Goal: Information Seeking & Learning: Understand process/instructions

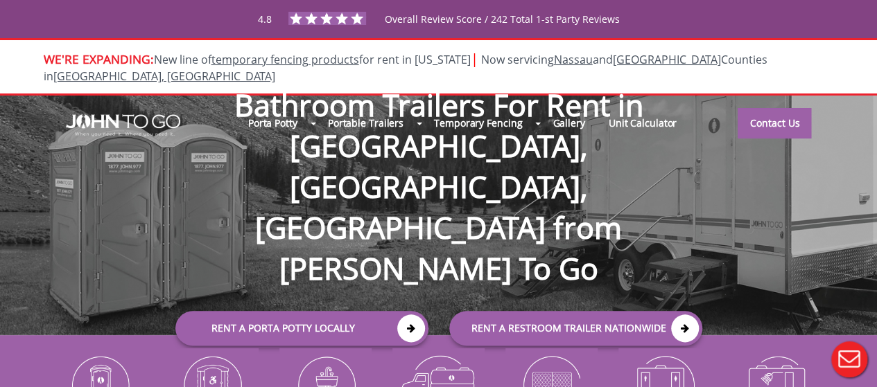
click at [850, 363] on button "Live Chat" at bounding box center [848, 359] width 55 height 55
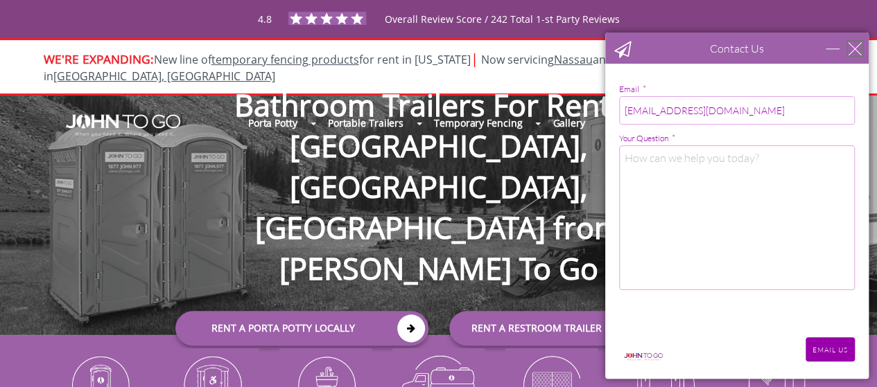
click at [855, 48] on div "close" at bounding box center [855, 49] width 14 height 14
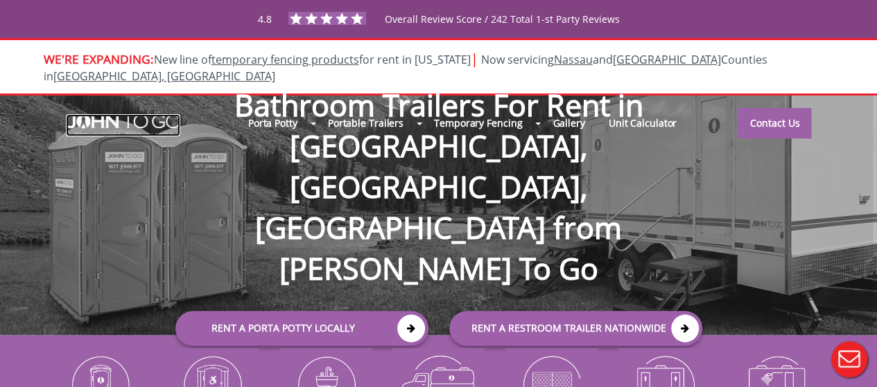
click at [114, 114] on img at bounding box center [123, 125] width 114 height 22
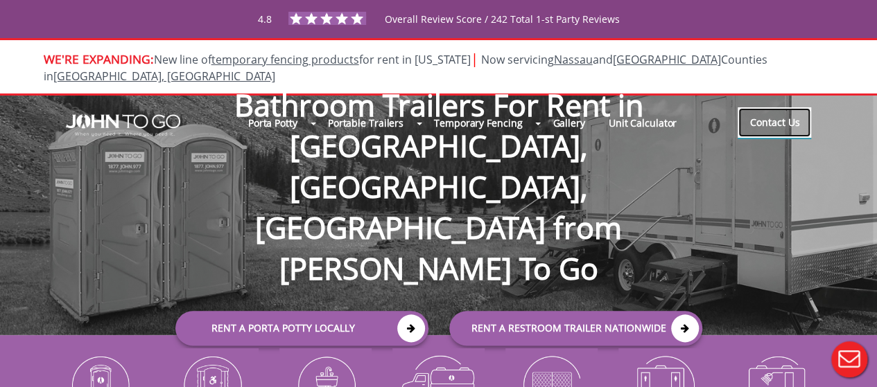
click at [792, 107] on link "Contact Us" at bounding box center [774, 122] width 73 height 30
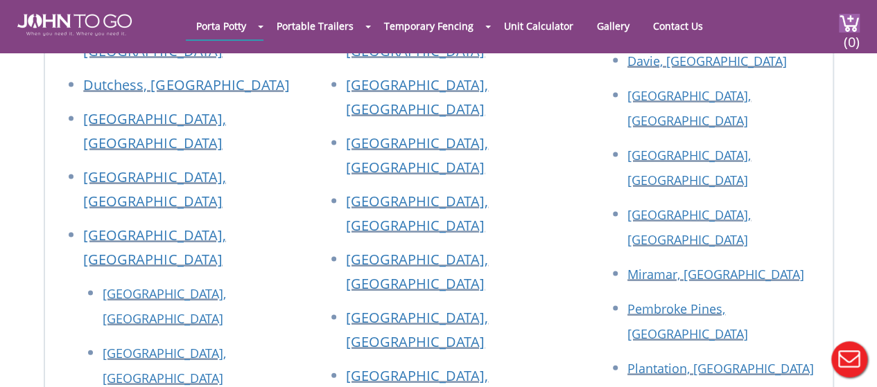
scroll to position [1317, 0]
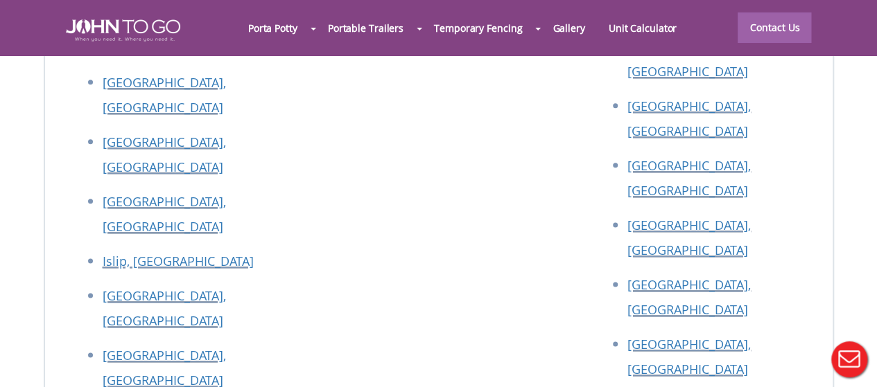
scroll to position [6065, 0]
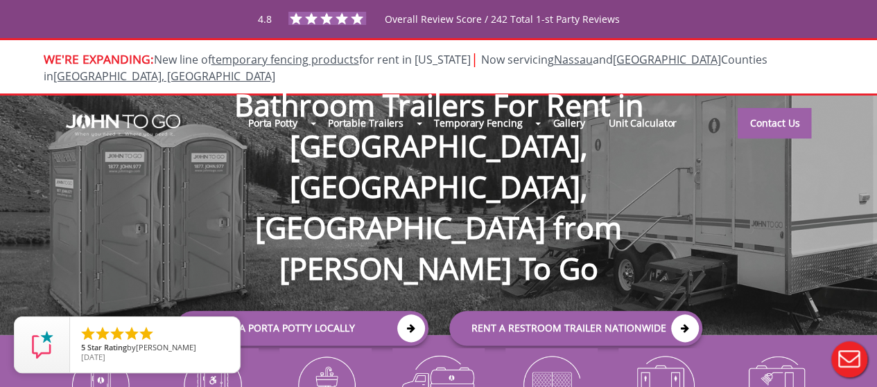
click at [853, 365] on button "Live Chat" at bounding box center [848, 359] width 55 height 55
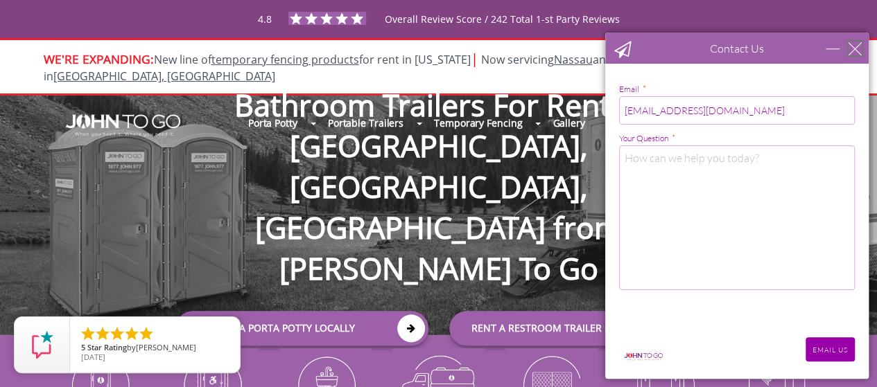
click at [859, 45] on div "close" at bounding box center [855, 49] width 14 height 14
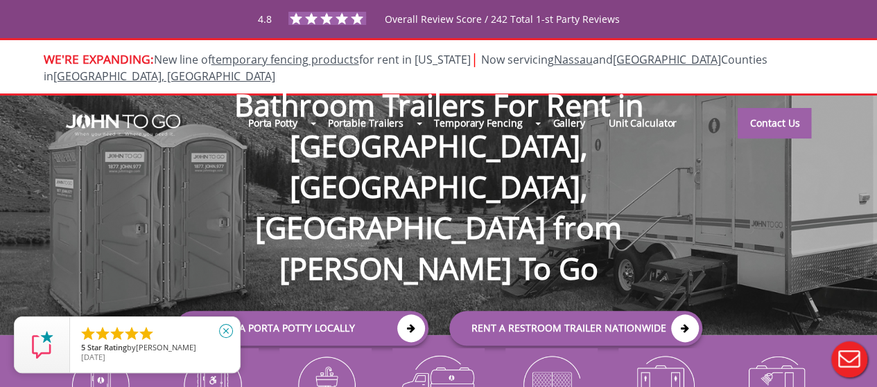
click at [227, 332] on icon "close" at bounding box center [226, 331] width 14 height 14
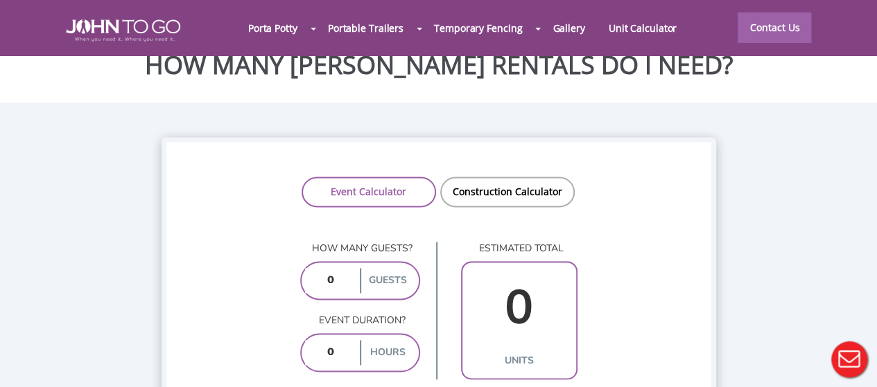
scroll to position [946, 0]
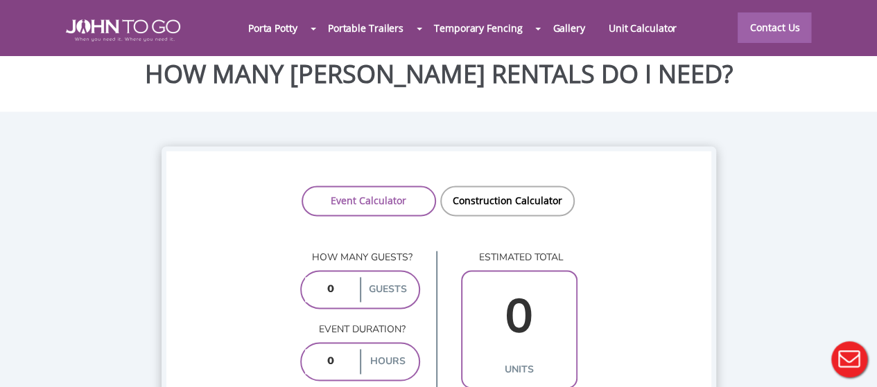
click at [333, 241] on div at bounding box center [438, 193] width 877 height 387
click at [372, 277] on label "guests" at bounding box center [387, 289] width 55 height 25
click at [384, 277] on label "guests" at bounding box center [387, 289] width 55 height 25
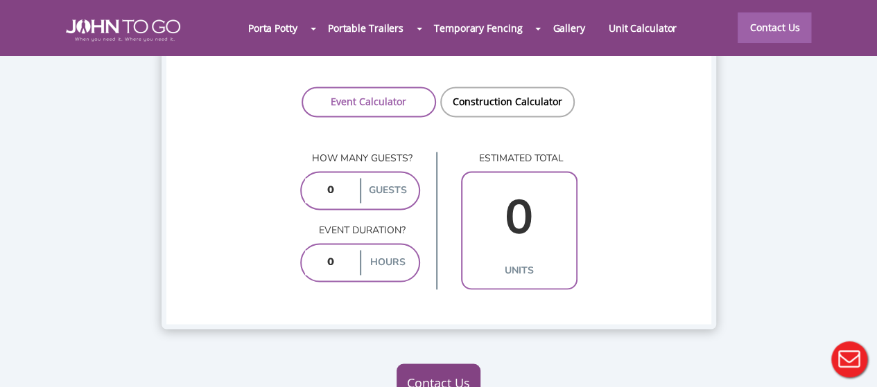
scroll to position [1015, 0]
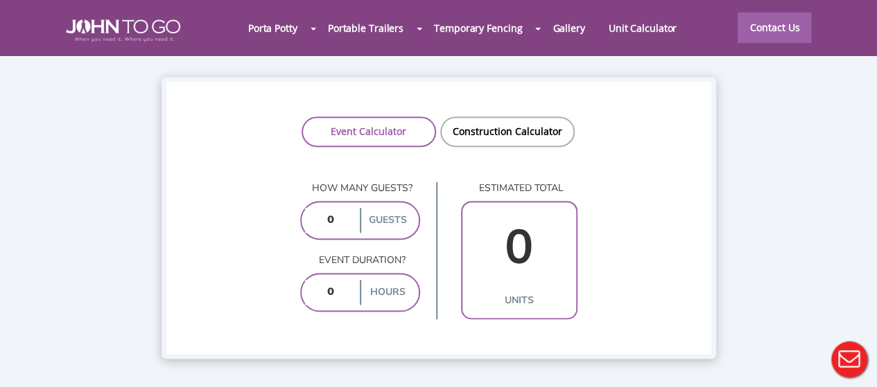
click at [525, 211] on input "0" at bounding box center [519, 248] width 107 height 80
click at [348, 116] on link "Event Calculator" at bounding box center [369, 131] width 134 height 30
click at [489, 116] on link "Construction Calculator" at bounding box center [507, 131] width 134 height 30
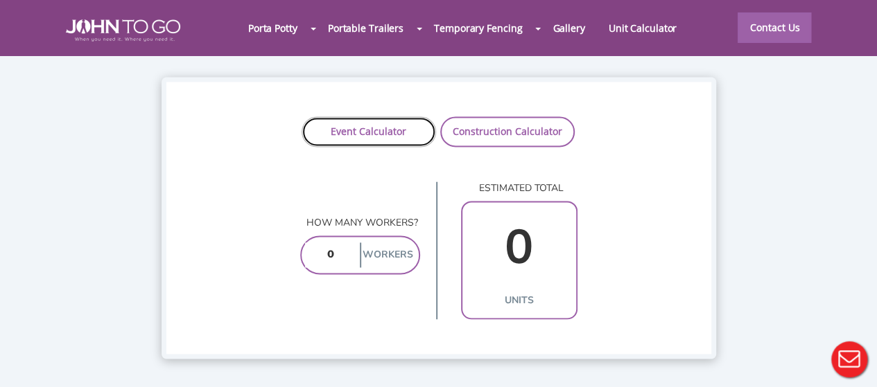
click at [373, 116] on link "Event Calculator" at bounding box center [369, 131] width 134 height 30
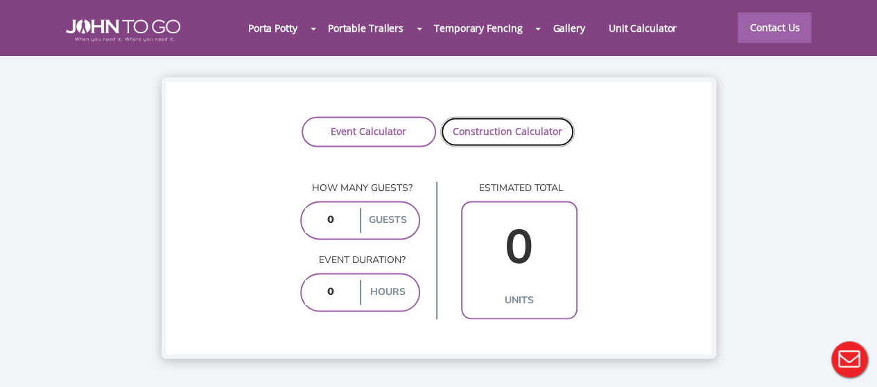
click at [514, 116] on link "Construction Calculator" at bounding box center [507, 131] width 134 height 30
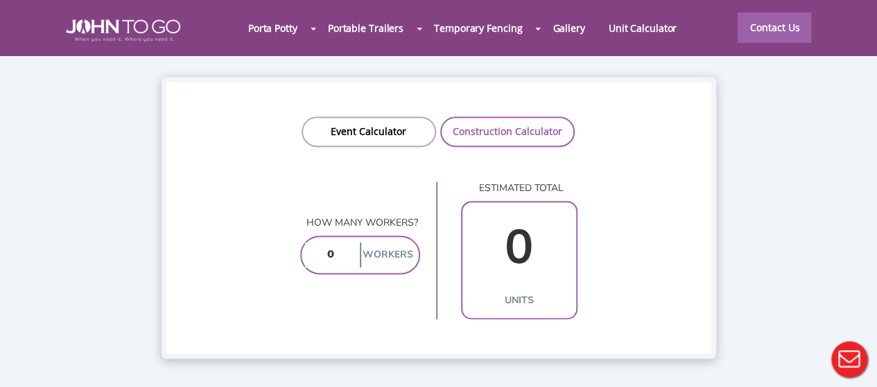
click at [329, 243] on input "number" at bounding box center [331, 255] width 52 height 25
type input "1"
type input "15"
type input "2"
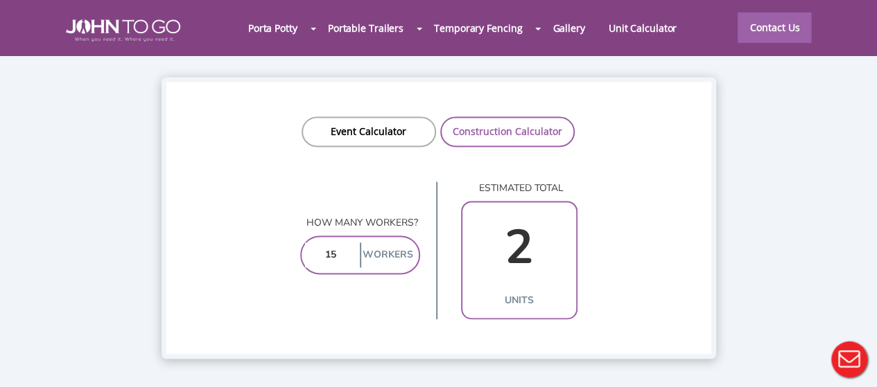
type input "150"
type input "15"
type input "2"
type input "1"
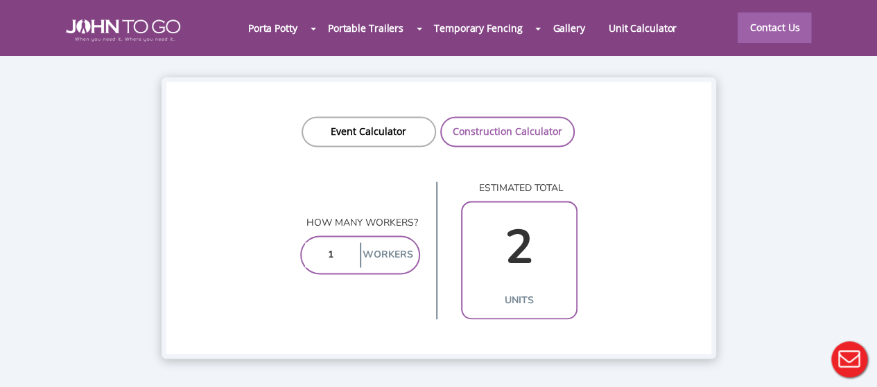
type input "1"
type input "2"
type input "1"
type input "25"
type input "3"
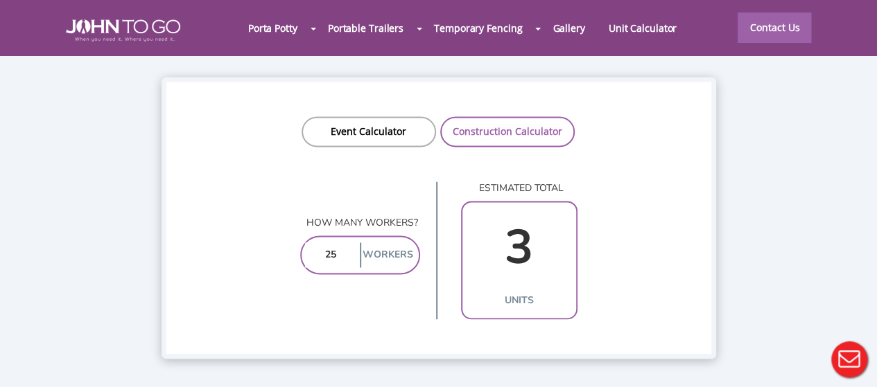
type input "2"
type input "1"
type input "4"
type input "1"
type input "45"
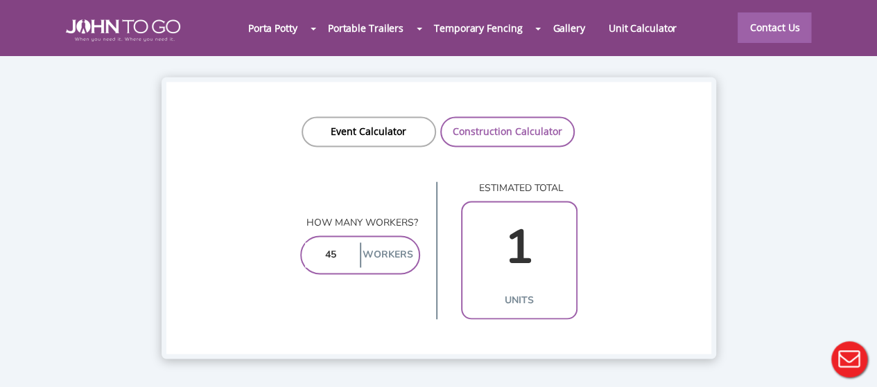
type input "5"
type input "4"
type input "1"
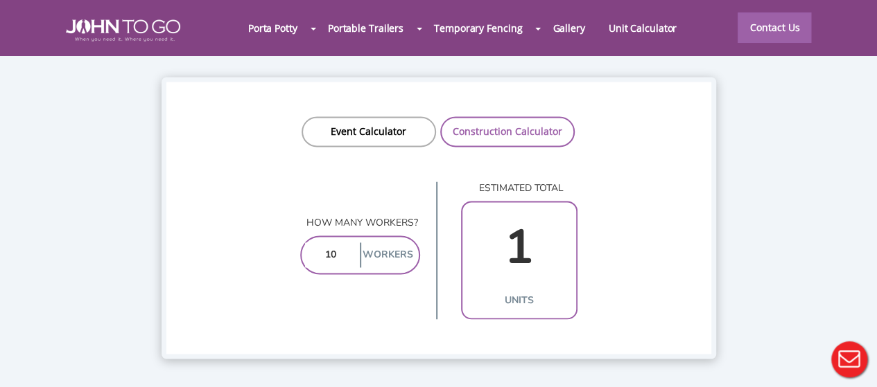
type input "100"
type input "10"
type input "1"
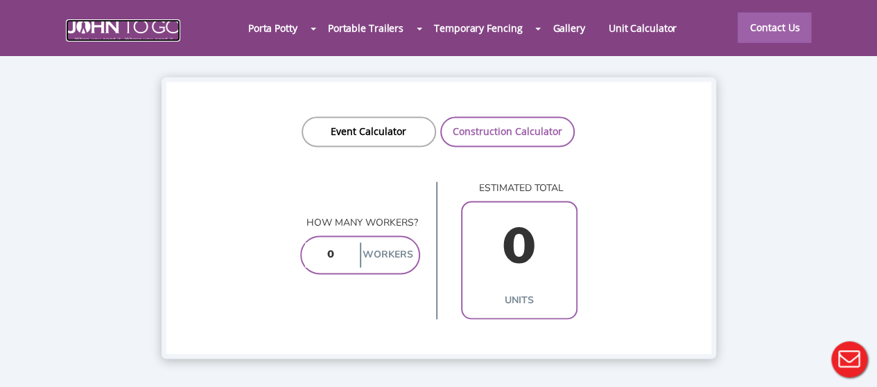
click at [150, 23] on img at bounding box center [123, 30] width 114 height 22
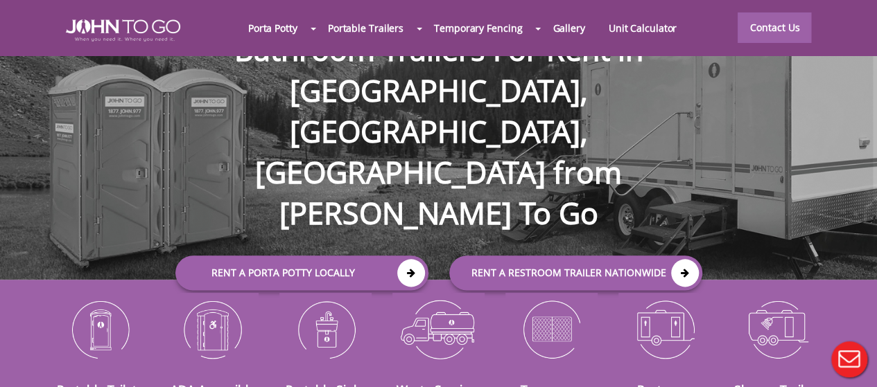
scroll to position [139, 0]
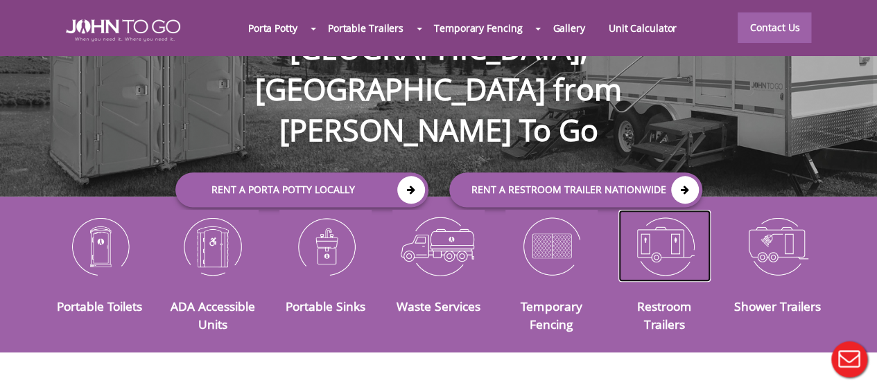
click at [685, 239] on img at bounding box center [664, 246] width 92 height 72
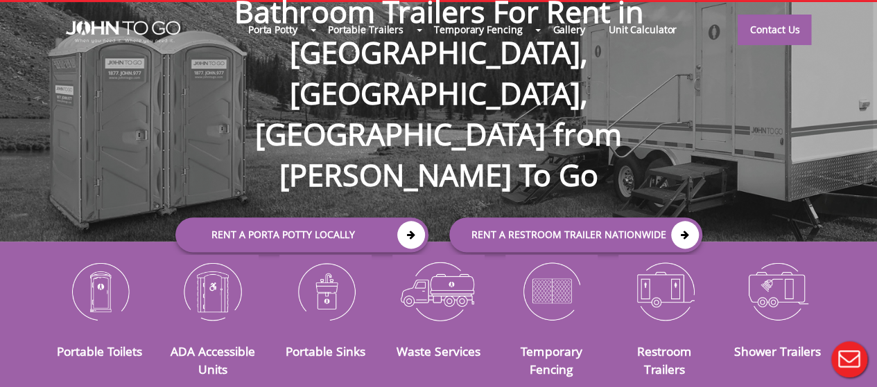
click at [847, 365] on button "Live Chat" at bounding box center [848, 359] width 55 height 55
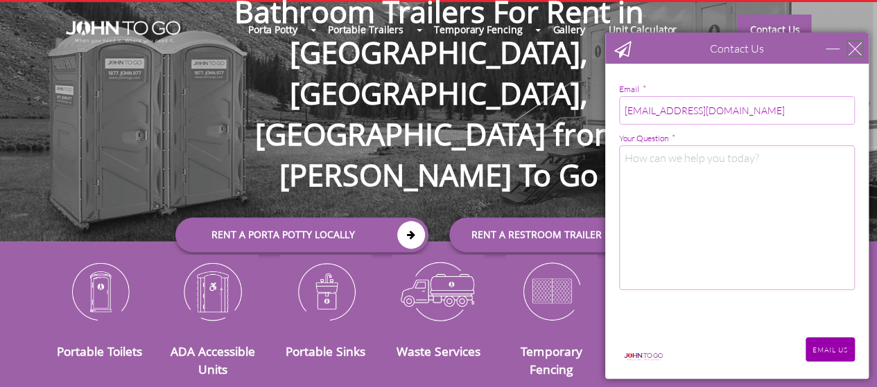
click at [856, 46] on div "close" at bounding box center [855, 49] width 14 height 14
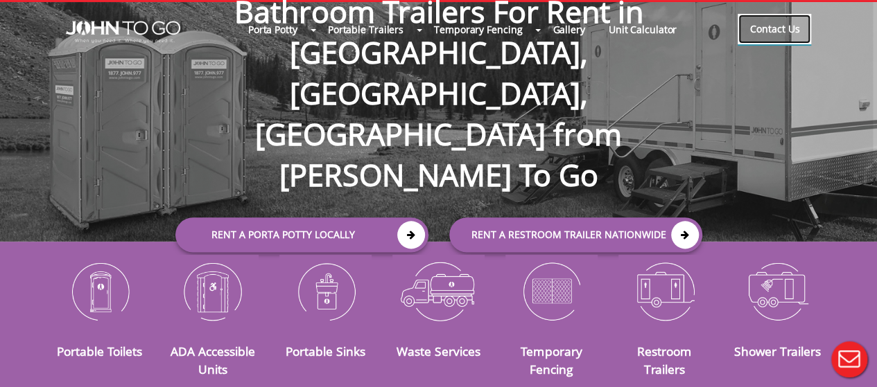
click at [809, 14] on link "Contact Us" at bounding box center [774, 29] width 73 height 30
